Goal: Task Accomplishment & Management: Manage account settings

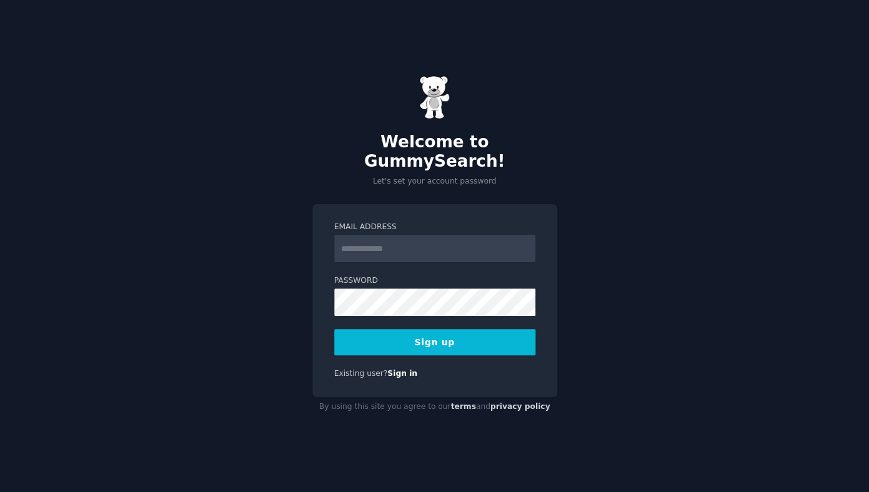
click at [390, 239] on input "Email Address" at bounding box center [434, 248] width 201 height 27
click at [392, 240] on input "Email Address" at bounding box center [434, 248] width 201 height 27
type input "**********"
click at [426, 338] on button "Sign up" at bounding box center [434, 342] width 201 height 26
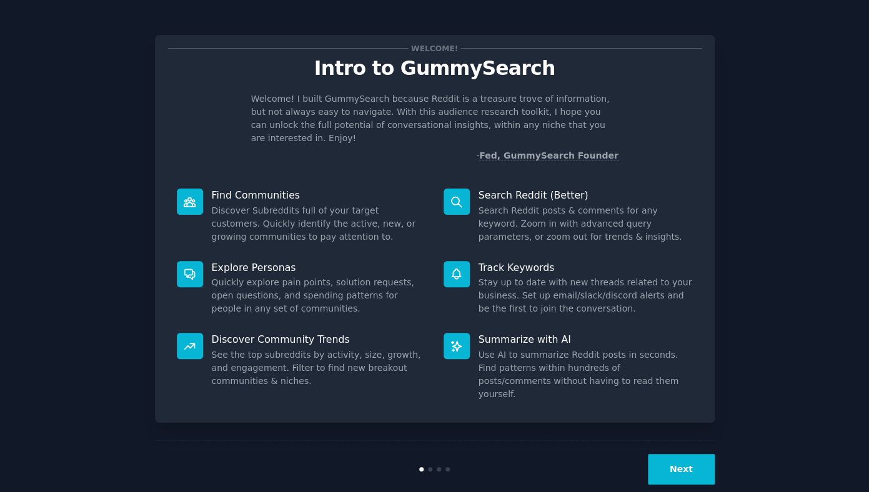
click at [654, 454] on button "Next" at bounding box center [681, 469] width 67 height 31
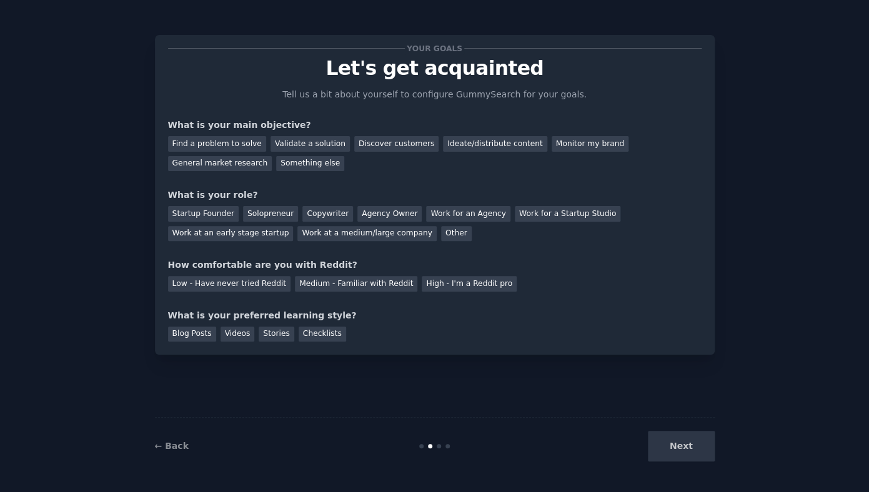
click at [654, 441] on div "Next" at bounding box center [621, 446] width 187 height 31
click at [673, 442] on div "Next" at bounding box center [621, 446] width 187 height 31
click at [682, 442] on div "Next" at bounding box center [621, 446] width 187 height 31
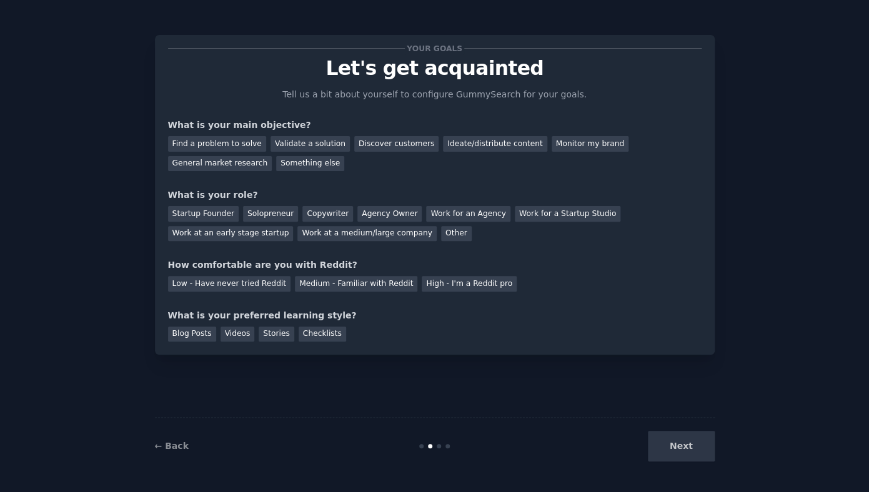
click at [404, 398] on div "Your goals Let's get acquainted Tell us a bit about yourself to configure Gummy…" at bounding box center [434, 245] width 559 height 457
click at [171, 447] on link "← Back" at bounding box center [172, 446] width 34 height 10
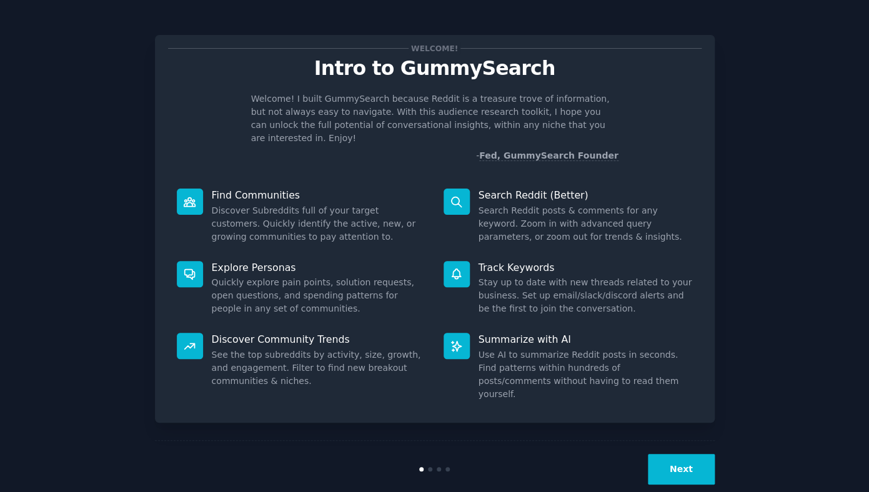
click at [659, 454] on button "Next" at bounding box center [681, 469] width 67 height 31
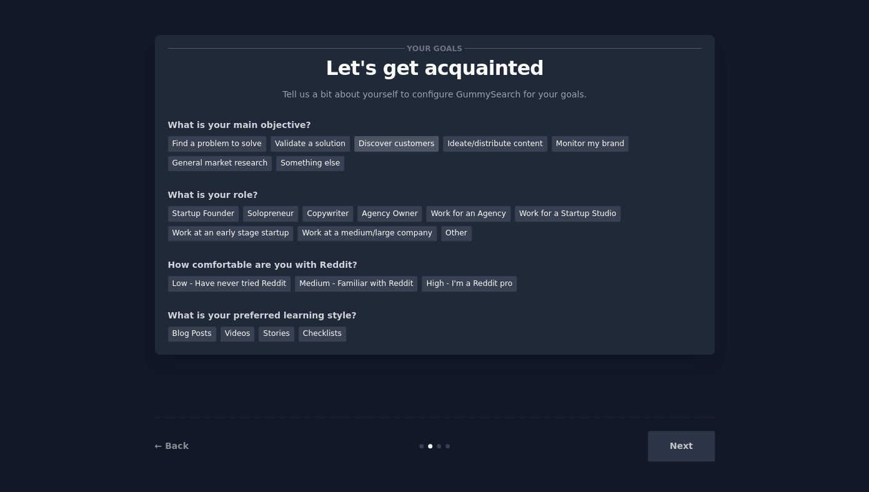
click at [358, 147] on div "Discover customers" at bounding box center [396, 144] width 84 height 16
click at [195, 332] on div "Blog Posts" at bounding box center [192, 335] width 48 height 16
click at [202, 282] on div "Low - Have never tried Reddit" at bounding box center [229, 284] width 122 height 16
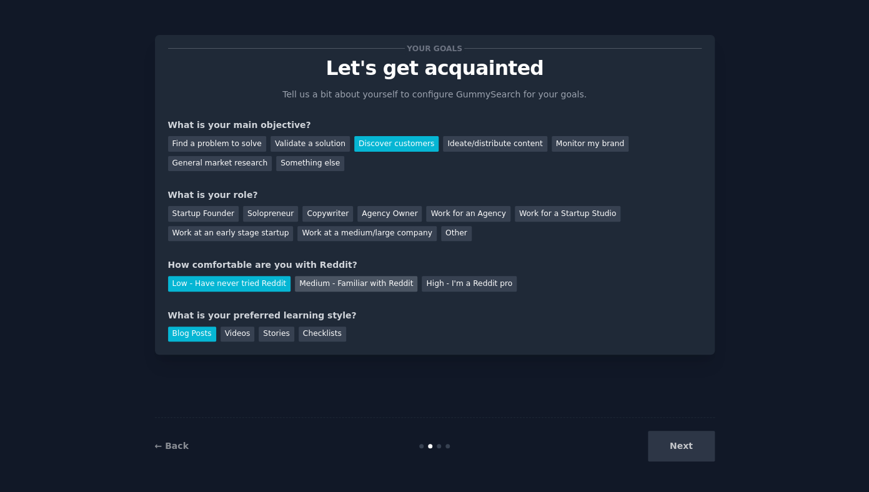
click at [305, 282] on div "Medium - Familiar with Reddit" at bounding box center [356, 284] width 122 height 16
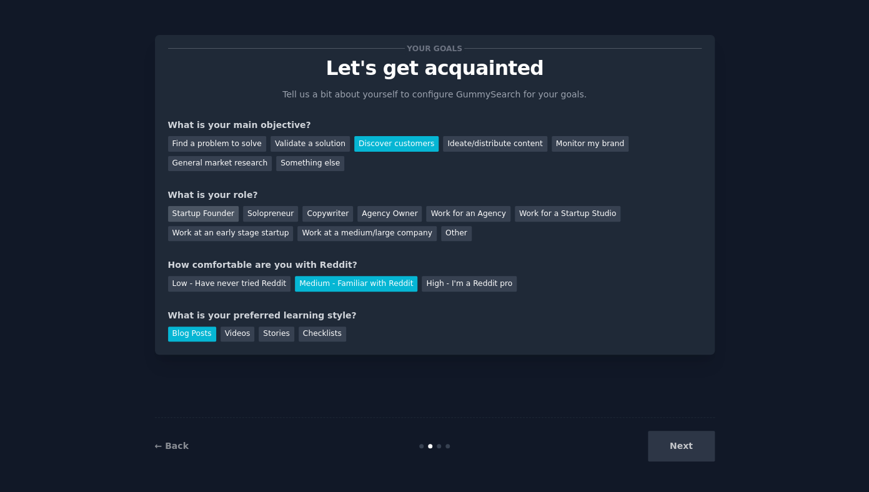
click at [214, 215] on div "Startup Founder" at bounding box center [203, 214] width 71 height 16
click at [441, 235] on div "Other" at bounding box center [456, 234] width 31 height 16
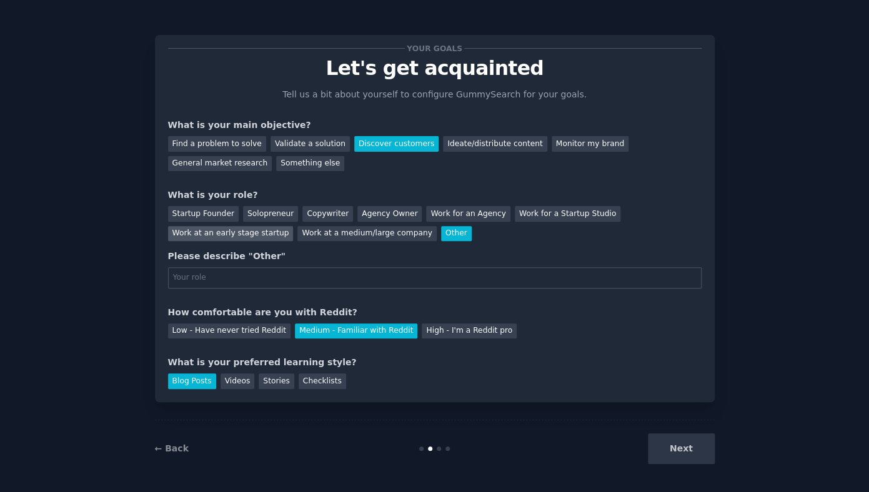
click at [231, 234] on div "Work at an early stage startup" at bounding box center [231, 234] width 126 height 16
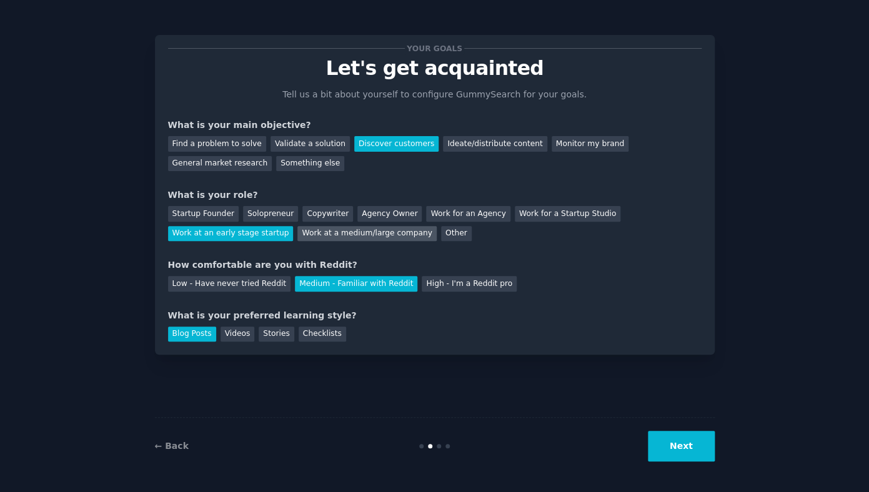
click at [398, 237] on div "Work at a medium/large company" at bounding box center [366, 234] width 139 height 16
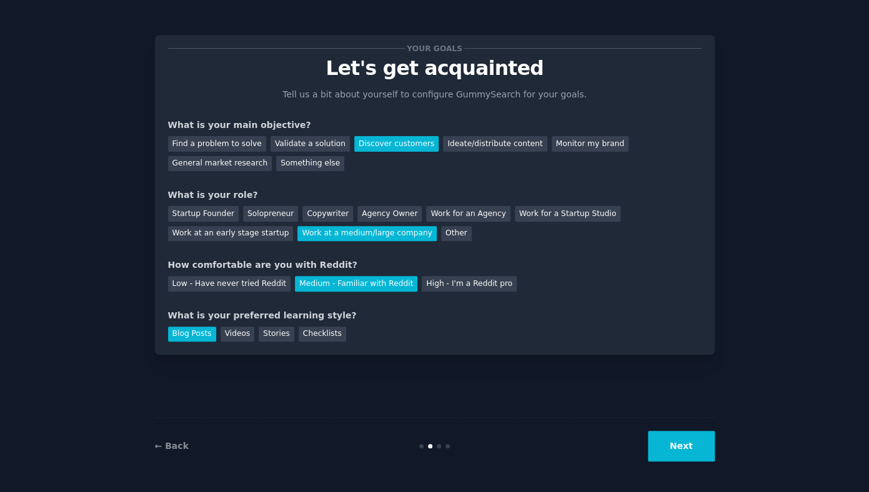
click at [686, 453] on button "Next" at bounding box center [681, 446] width 67 height 31
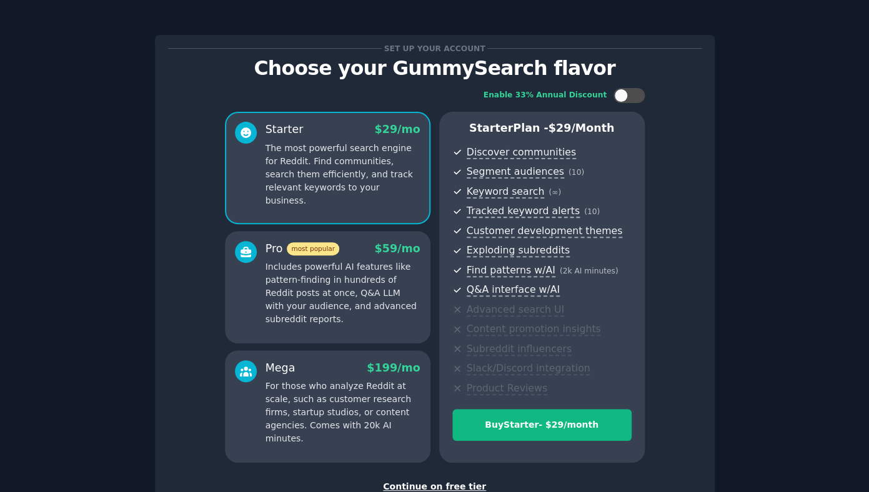
click at [427, 486] on div "Continue on free tier" at bounding box center [434, 486] width 533 height 13
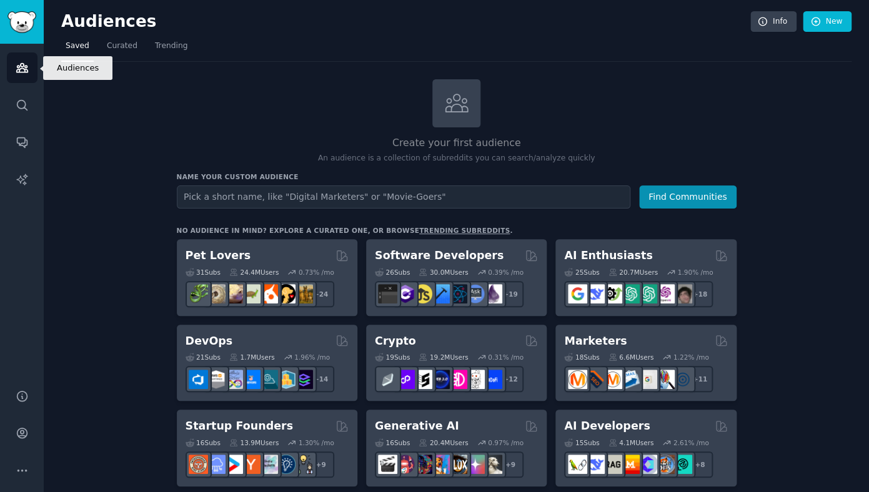
click at [19, 72] on icon "Sidebar" at bounding box center [21, 68] width 11 height 9
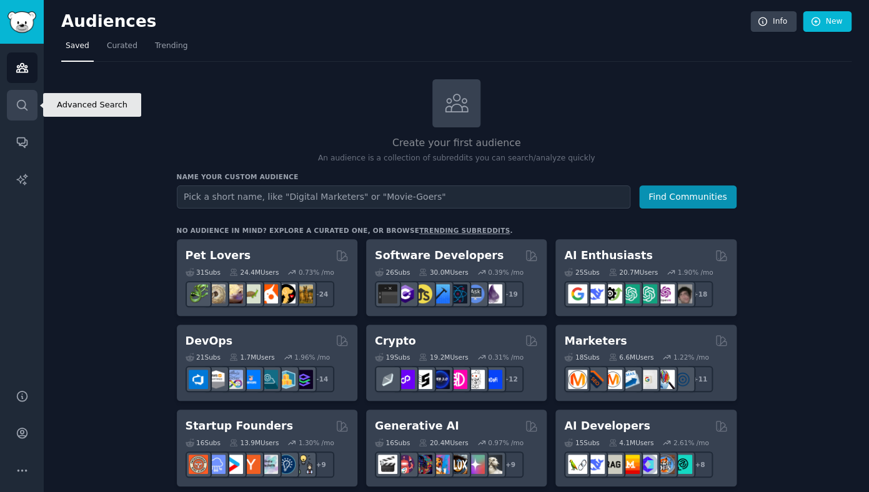
click at [17, 106] on icon "Sidebar" at bounding box center [22, 105] width 10 height 10
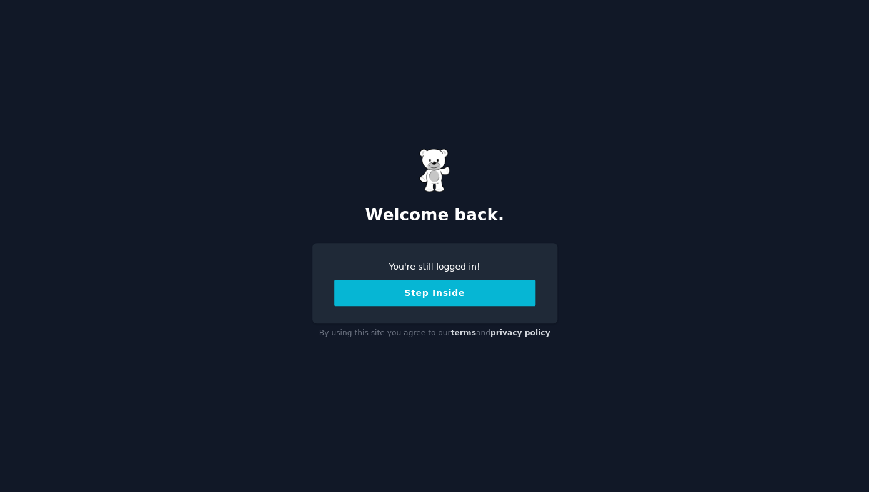
click at [394, 290] on button "Step Inside" at bounding box center [434, 293] width 201 height 26
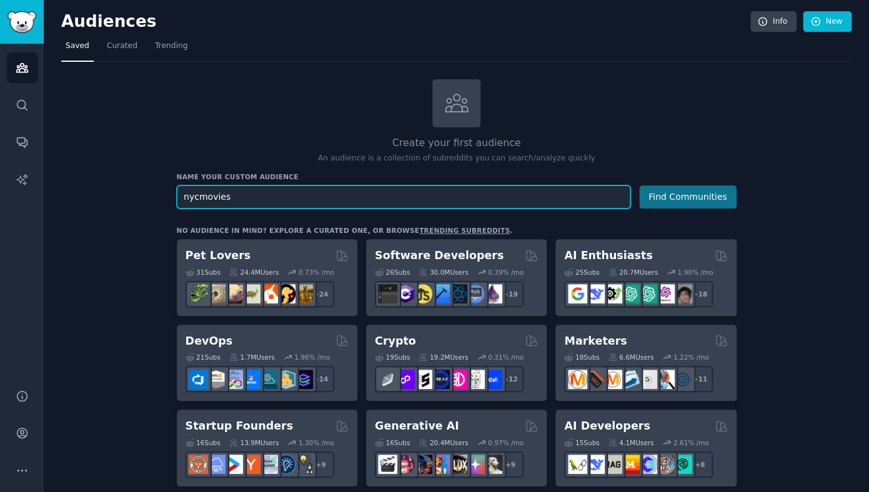
type input "nycmovies"
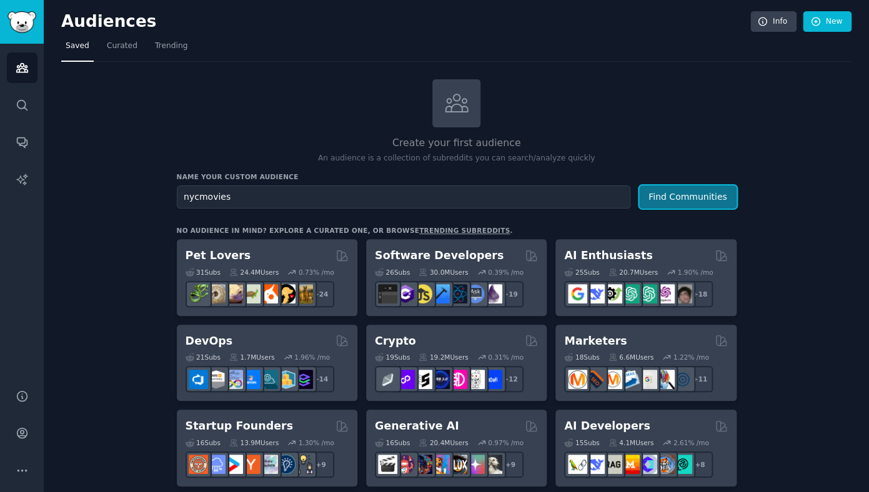
click at [644, 199] on button "Find Communities" at bounding box center [687, 196] width 97 height 23
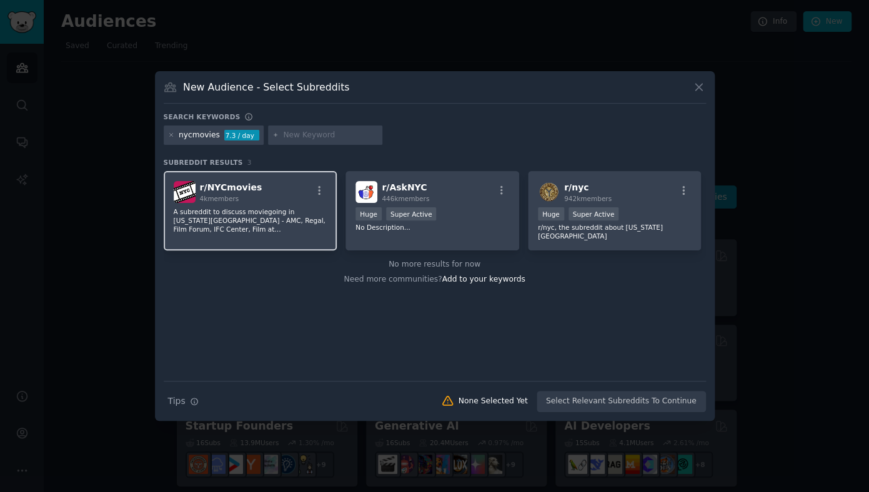
click at [289, 197] on div "r/ NYCmovies 4k members" at bounding box center [251, 192] width 154 height 22
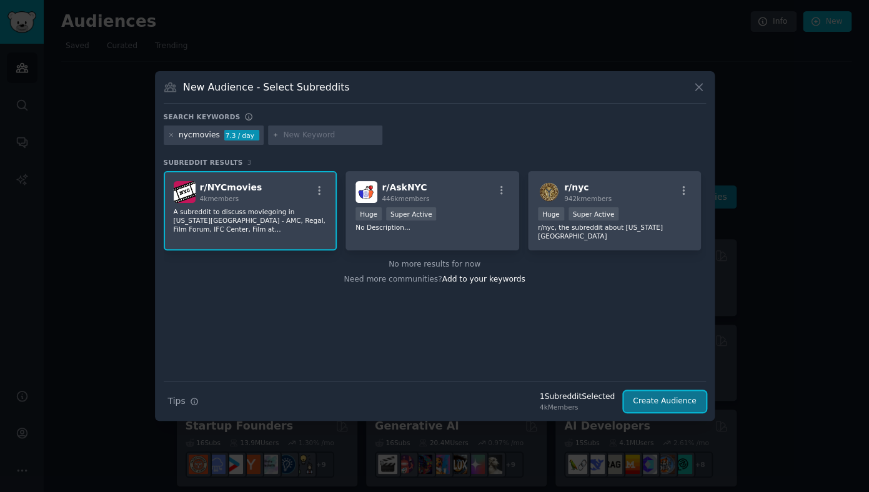
click at [635, 400] on button "Create Audience" at bounding box center [664, 401] width 82 height 21
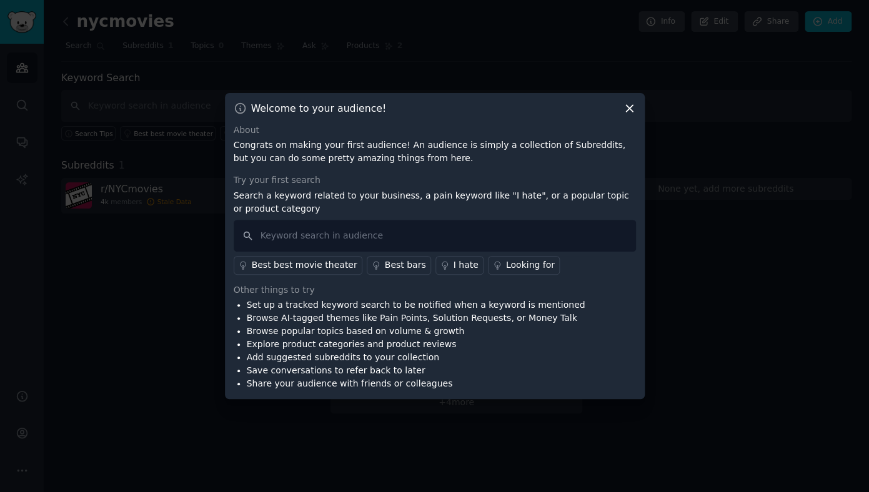
click at [627, 107] on icon at bounding box center [629, 108] width 13 height 13
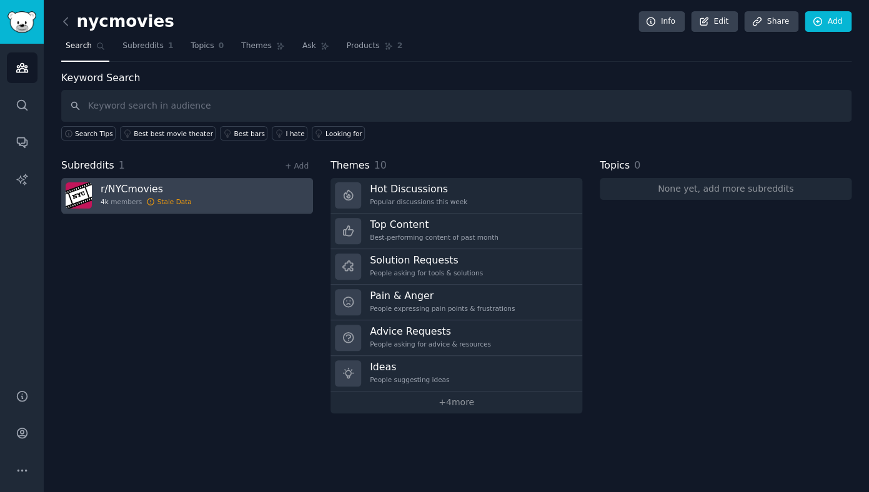
click at [200, 199] on link "r/ NYCmovies 4k members Stale Data" at bounding box center [187, 196] width 252 height 36
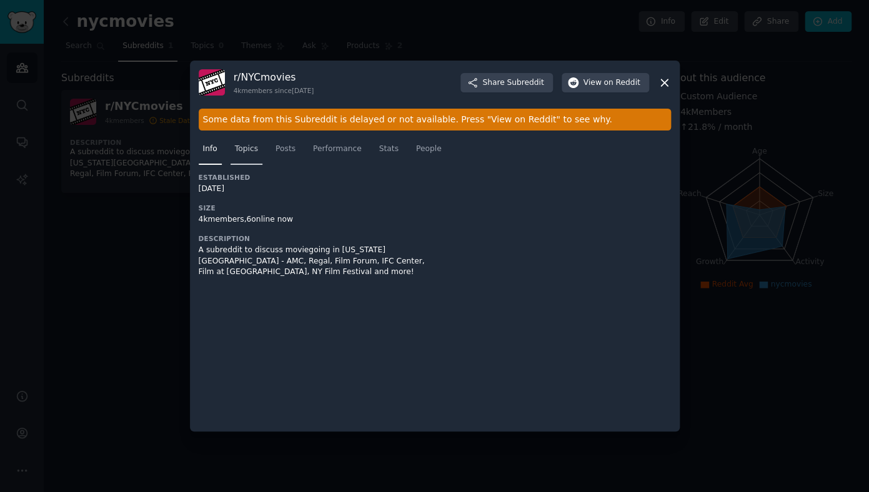
click at [249, 152] on span "Topics" at bounding box center [246, 149] width 23 height 11
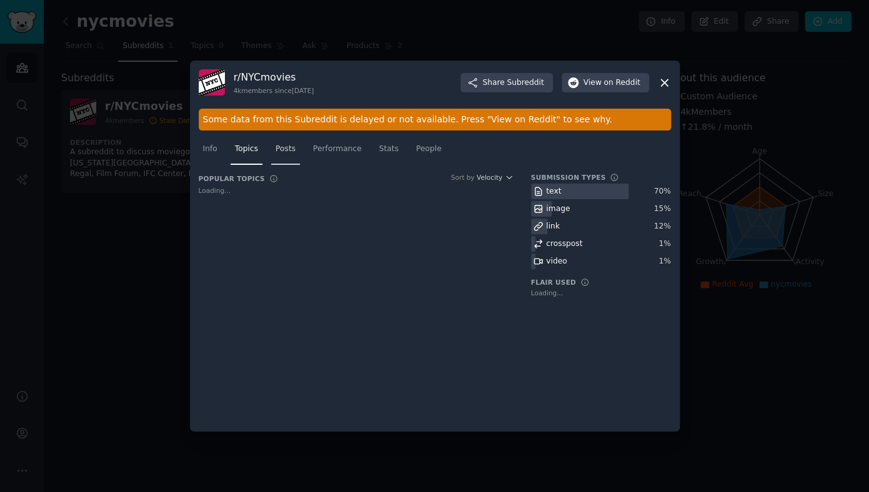
click at [295, 154] on span "Posts" at bounding box center [285, 149] width 20 height 11
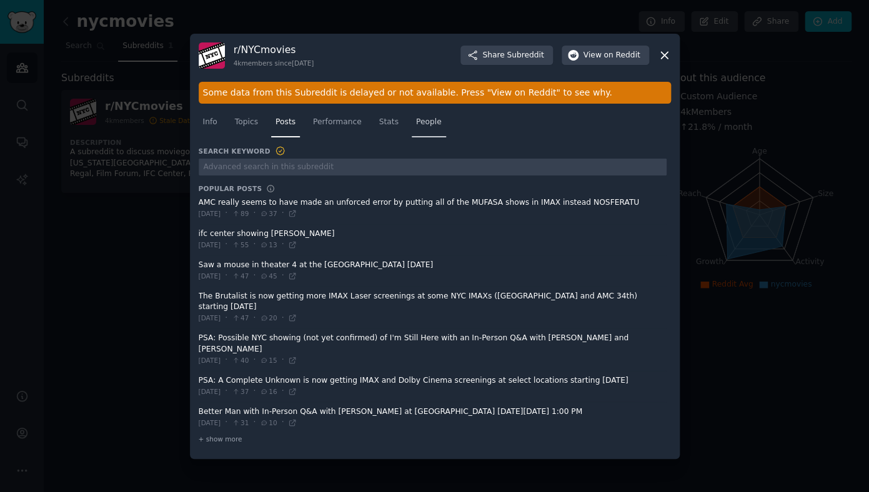
click at [427, 122] on span "People" at bounding box center [429, 122] width 26 height 11
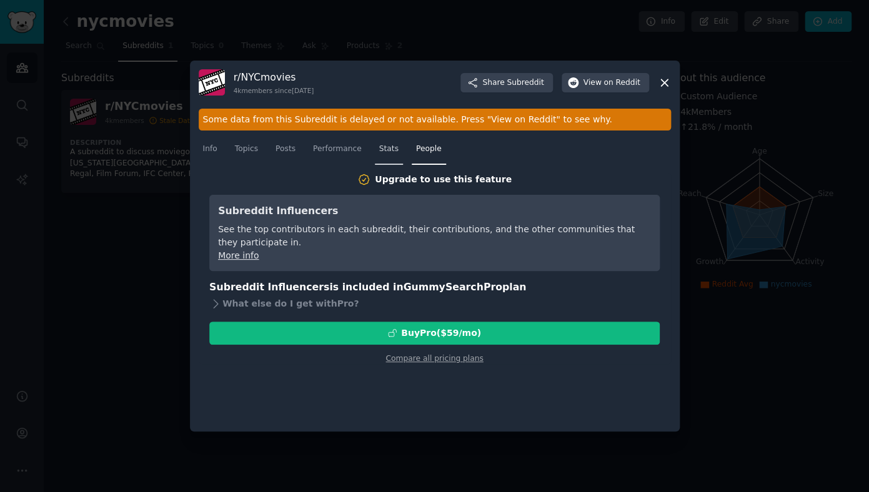
click at [381, 148] on span "Stats" at bounding box center [388, 149] width 19 height 11
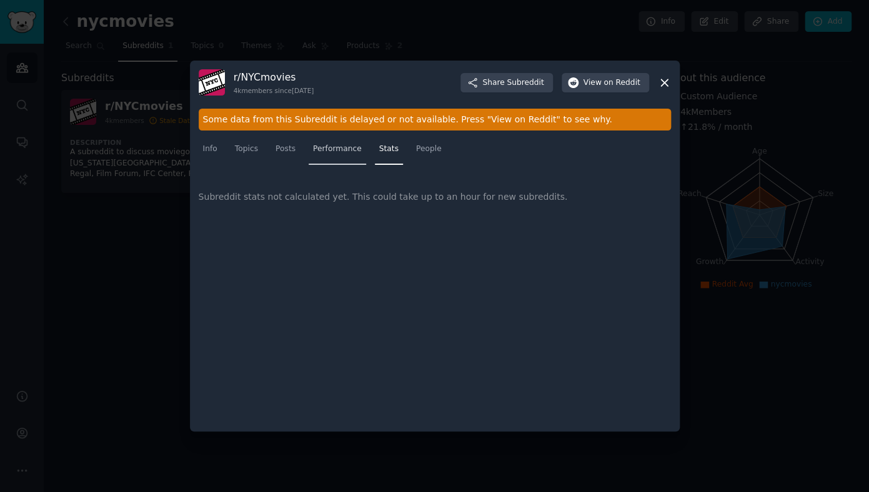
click at [349, 144] on span "Performance" at bounding box center [337, 149] width 49 height 11
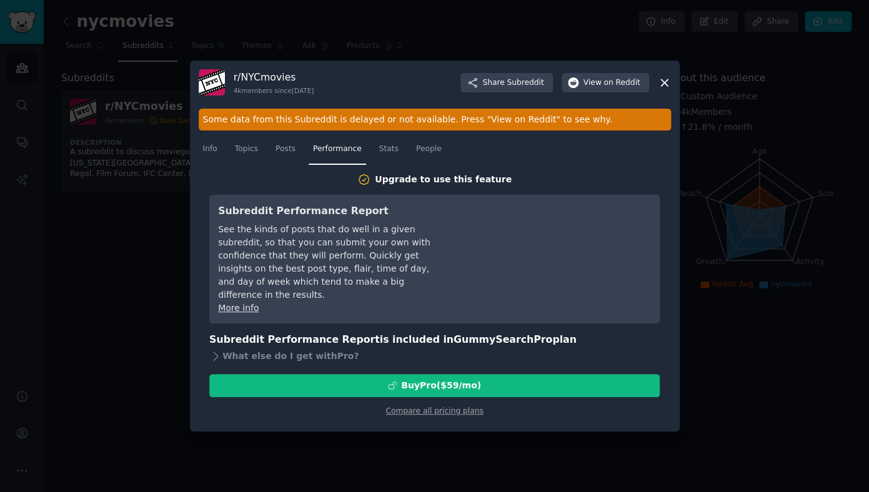
click at [665, 77] on icon at bounding box center [664, 82] width 13 height 13
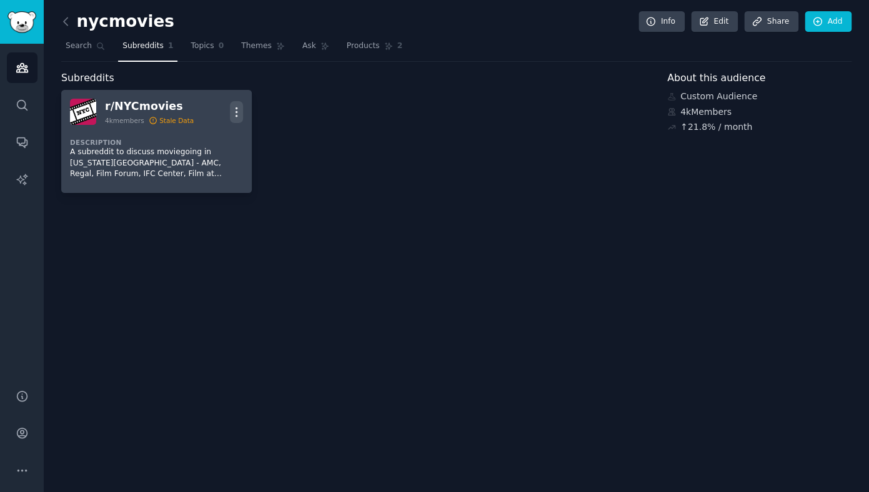
click at [239, 112] on icon "button" at bounding box center [236, 112] width 13 height 13
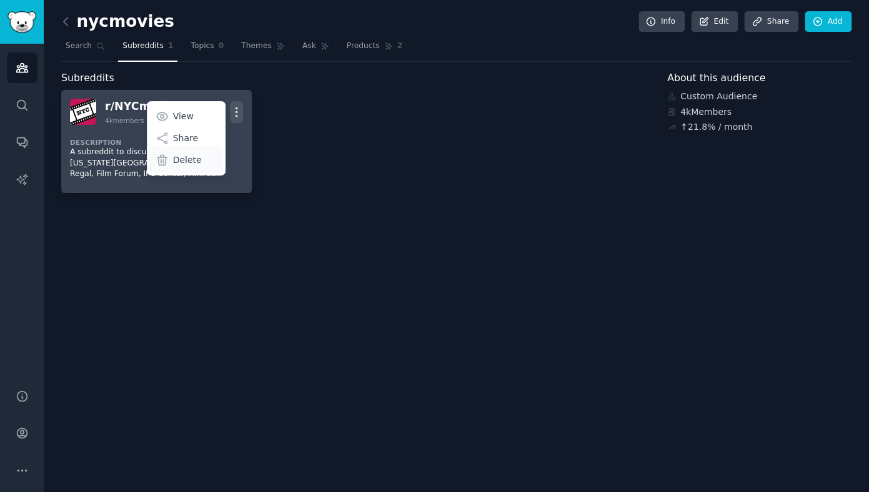
click at [210, 159] on div "Delete" at bounding box center [186, 160] width 74 height 26
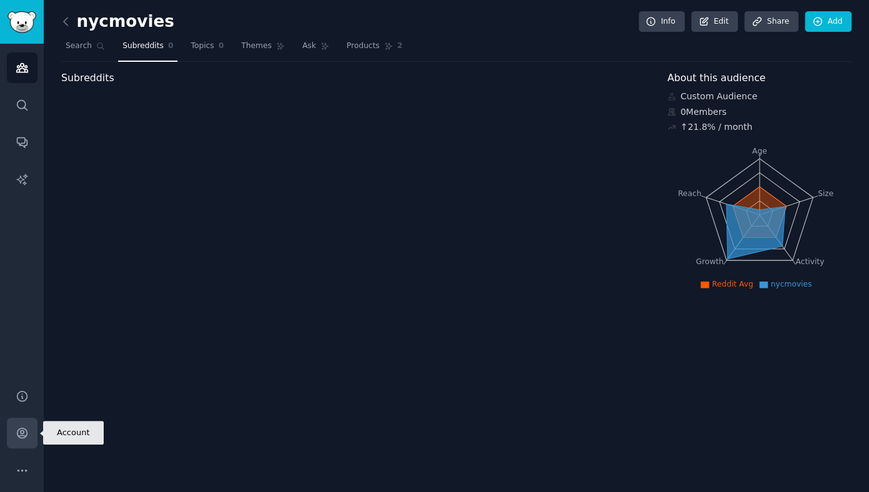
click at [26, 440] on link "Account" at bounding box center [22, 433] width 31 height 31
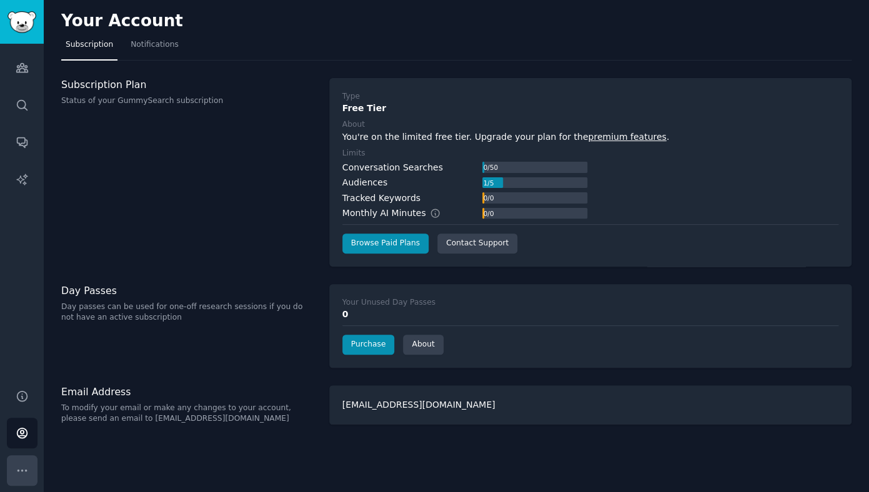
click at [26, 473] on icon "Sidebar" at bounding box center [22, 470] width 13 height 13
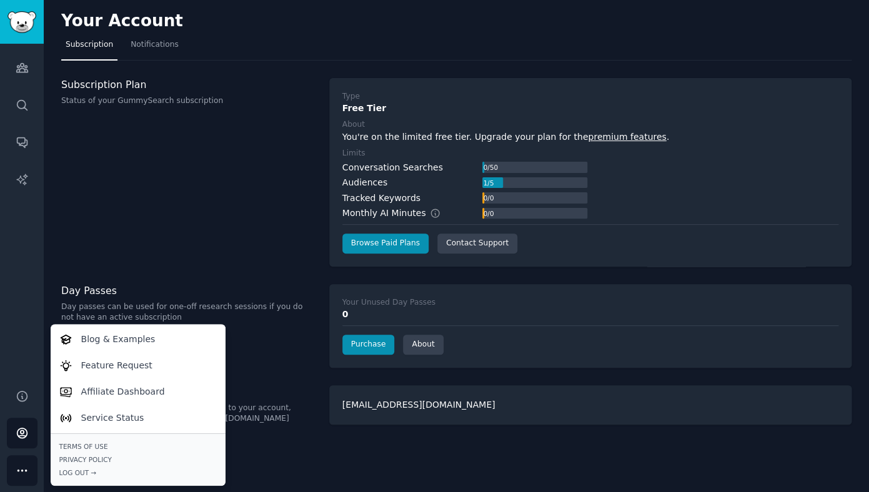
click at [110, 219] on div "Subscription Plan Status of your GummySearch subscription" at bounding box center [188, 172] width 255 height 189
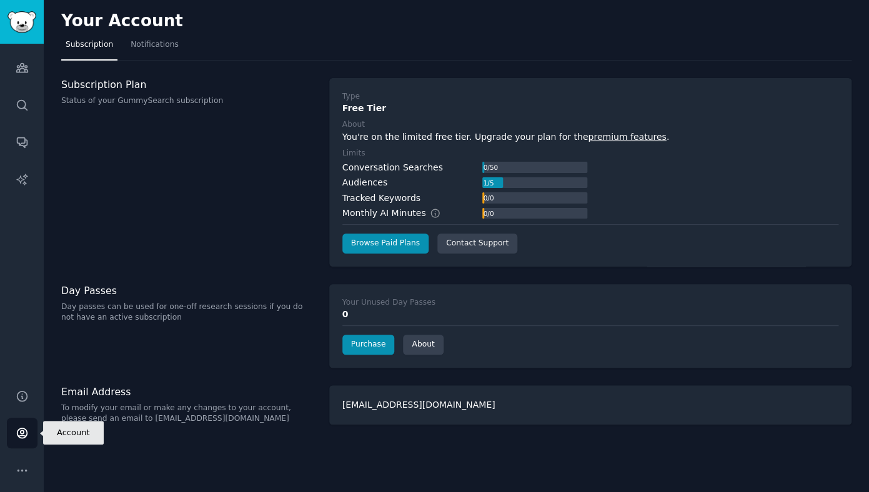
click at [26, 433] on icon "Sidebar" at bounding box center [22, 432] width 13 height 13
click at [402, 400] on div "mlafleur14@gmail.com" at bounding box center [590, 404] width 522 height 39
click at [22, 466] on icon "Sidebar" at bounding box center [22, 470] width 13 height 13
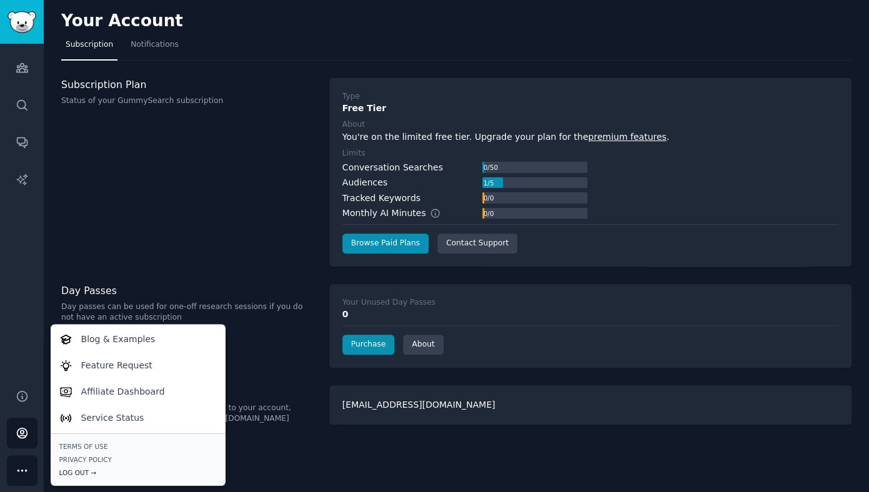
click at [86, 471] on div "Log Out →" at bounding box center [137, 472] width 157 height 9
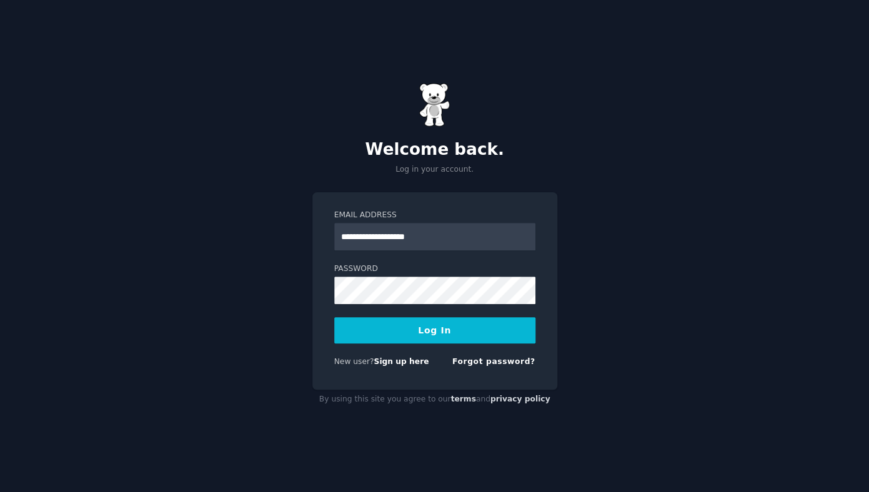
type input "**********"
